Goal: Find specific page/section: Find specific page/section

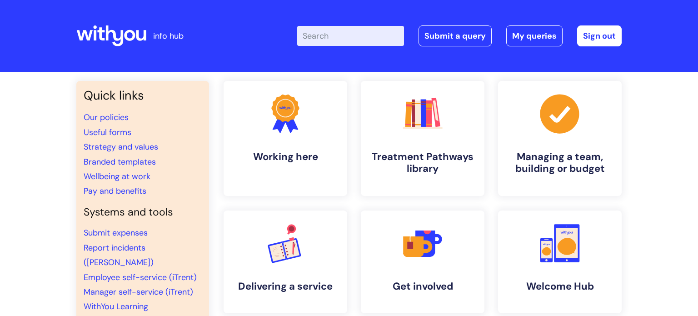
click at [339, 37] on input "Enter your search term here..." at bounding box center [350, 36] width 107 height 20
type input "vac"
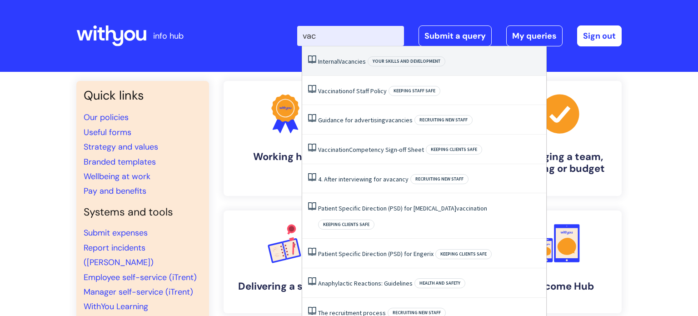
click at [348, 58] on span "Vacancies" at bounding box center [351, 61] width 27 height 8
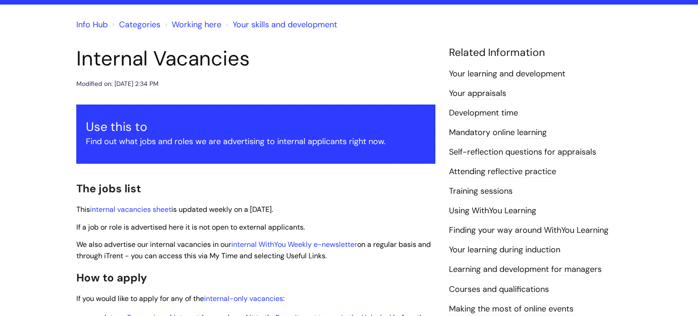
scroll to position [71, 0]
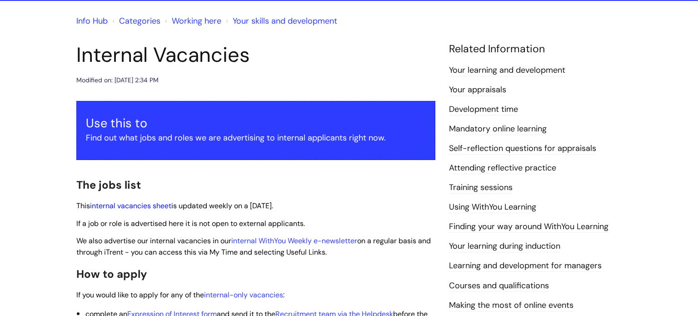
click at [145, 203] on link "internal vacancies sheet" at bounding box center [130, 206] width 81 height 10
